Goal: Find specific page/section: Find specific page/section

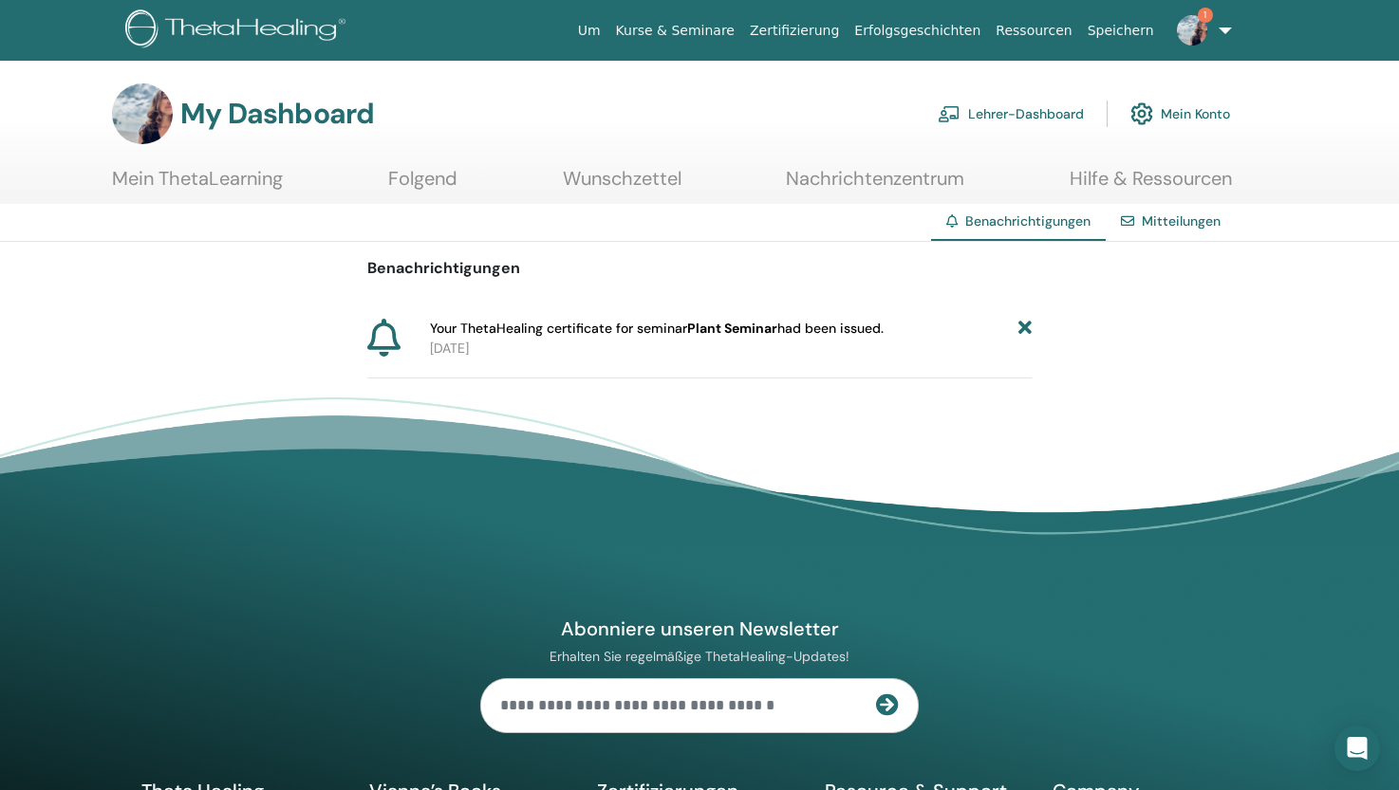
click at [1025, 325] on icon at bounding box center [1024, 329] width 13 height 20
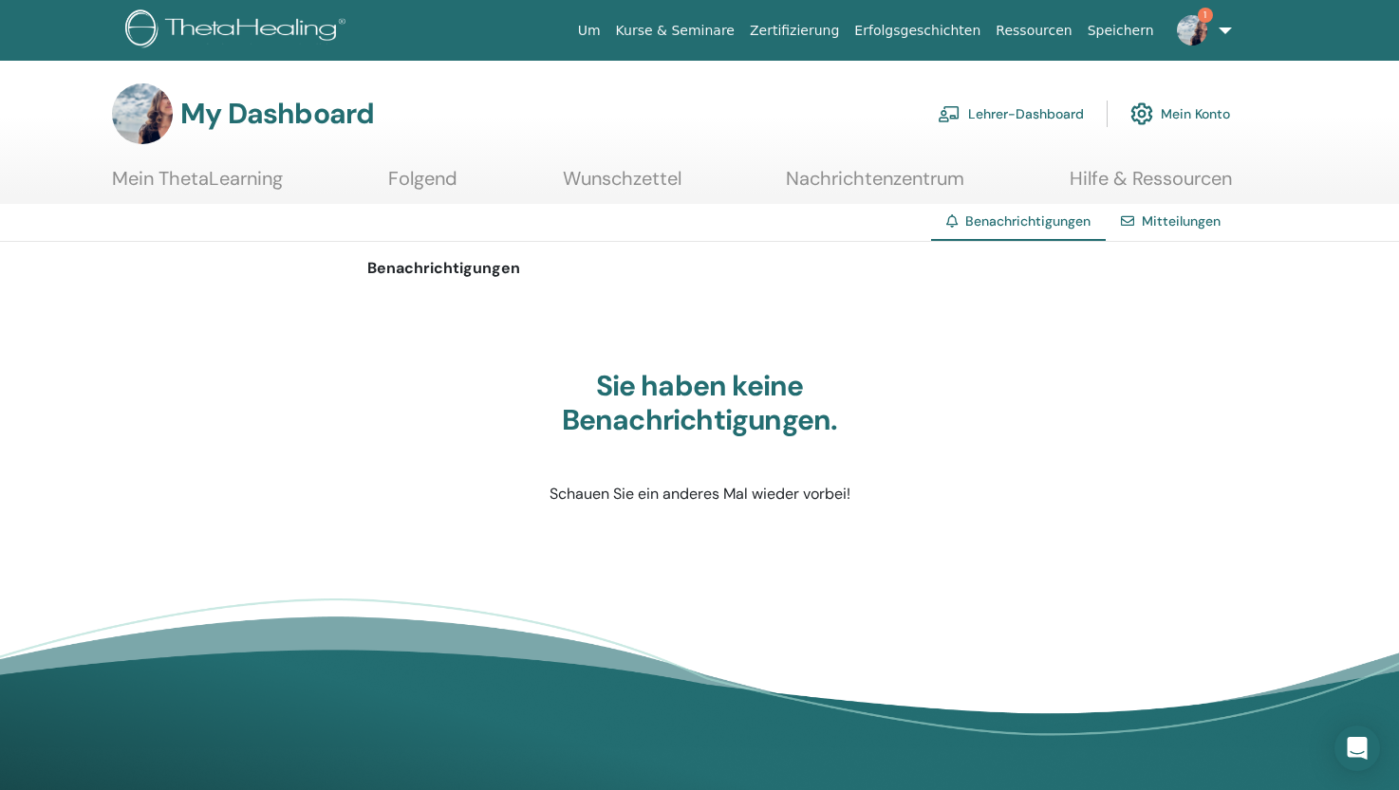
click at [1224, 29] on link "1" at bounding box center [1200, 30] width 78 height 61
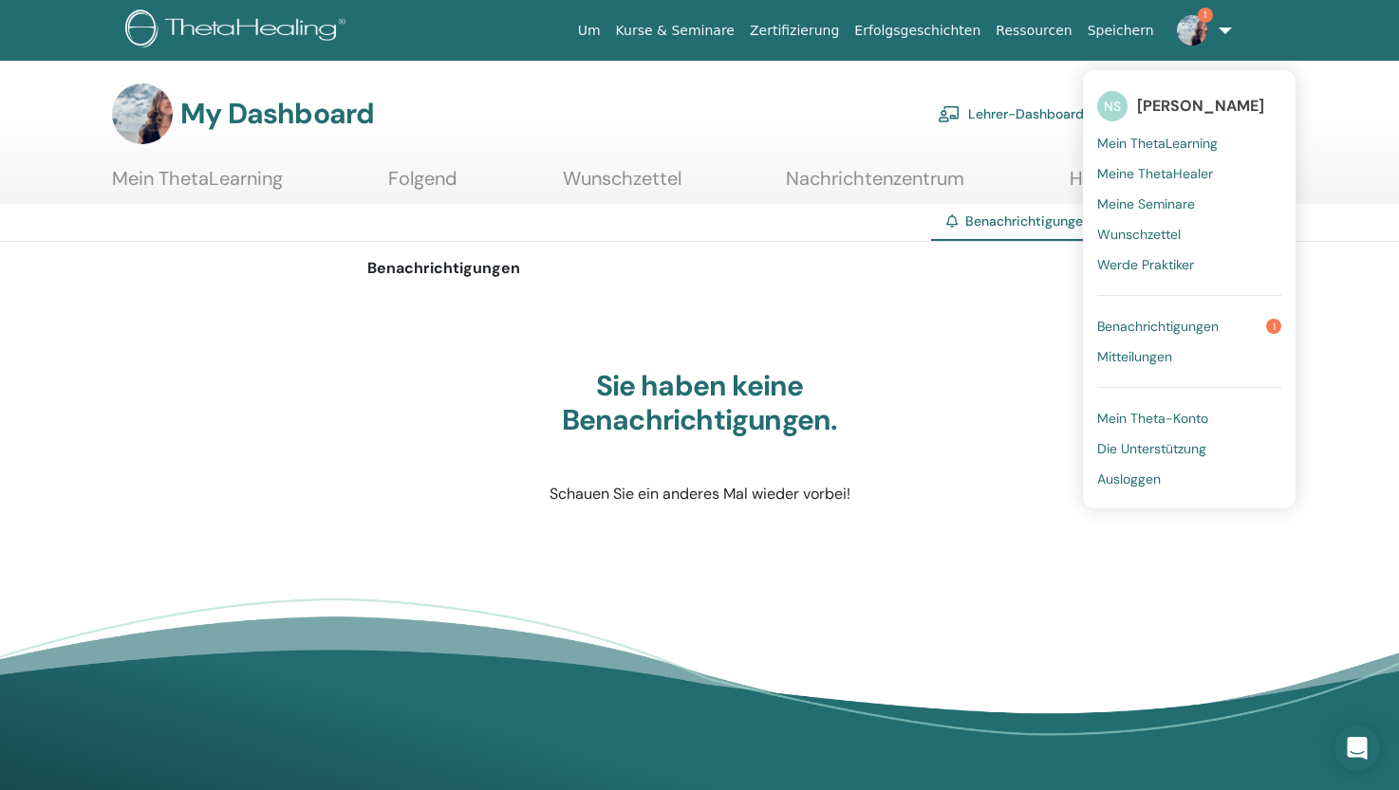
click at [1159, 201] on span "Meine Seminare" at bounding box center [1146, 203] width 98 height 17
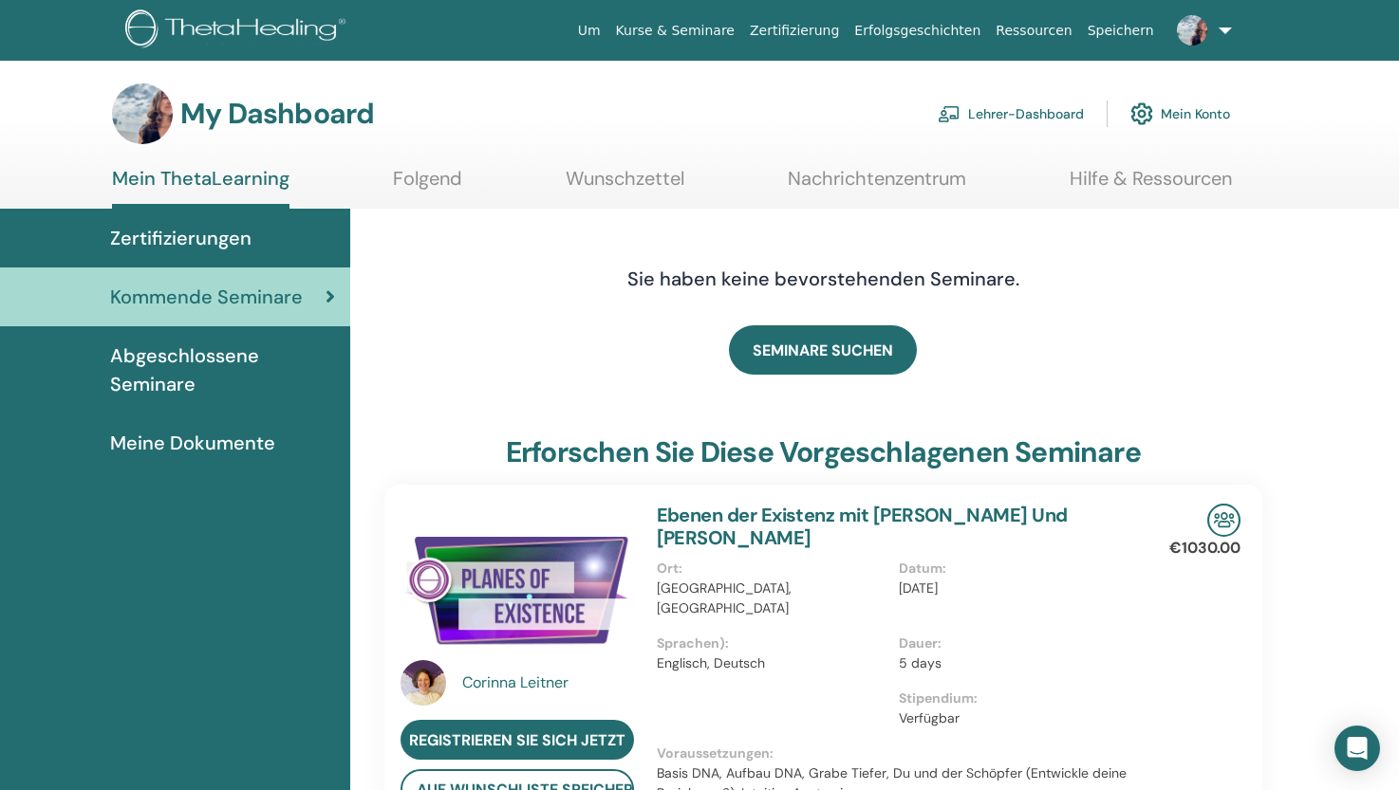
click at [214, 357] on span "Abgeschlossene Seminare" at bounding box center [222, 370] width 225 height 57
